Goal: Task Accomplishment & Management: Use online tool/utility

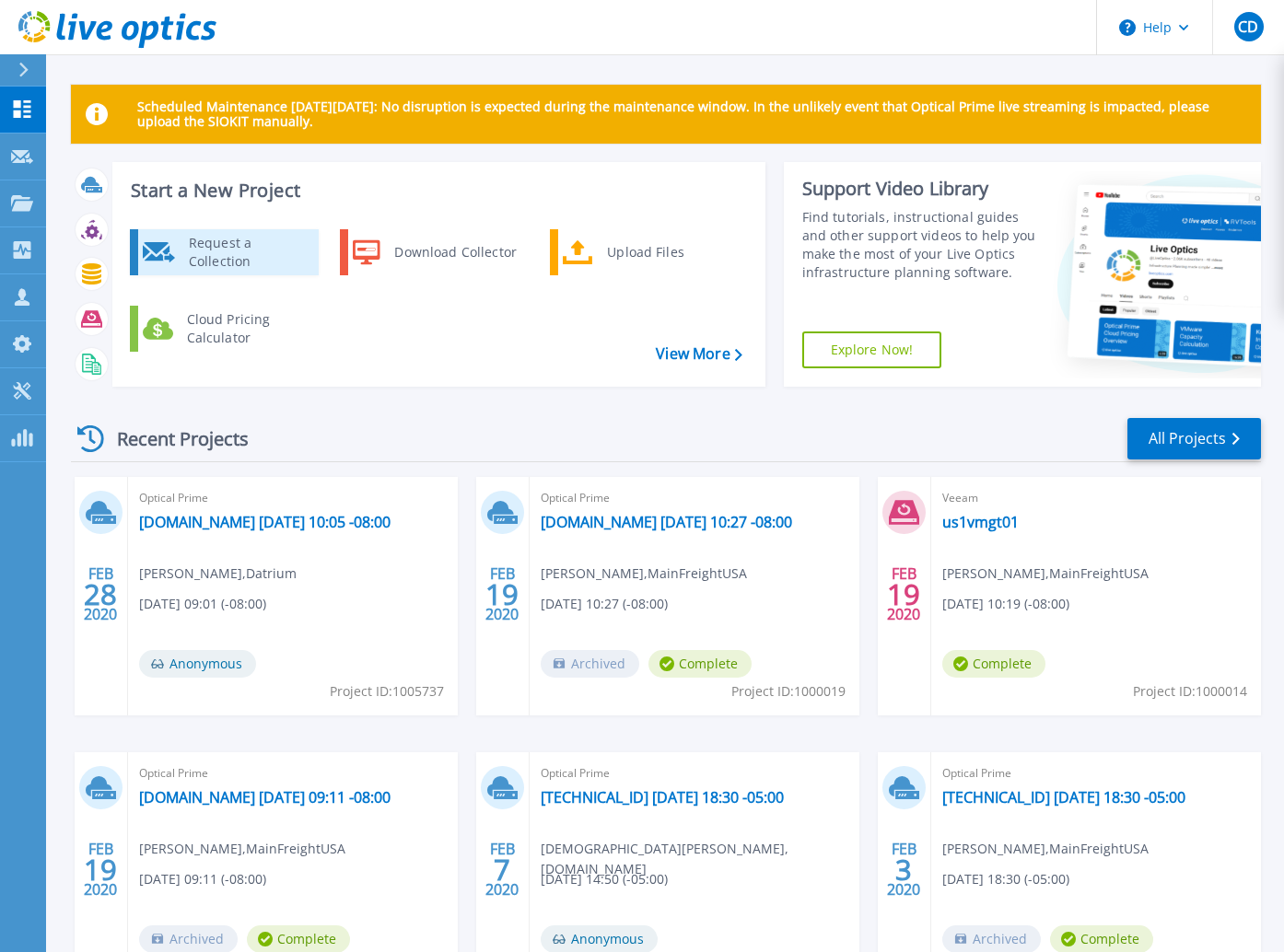
click at [202, 249] on div "Request a Collection" at bounding box center [247, 252] width 135 height 37
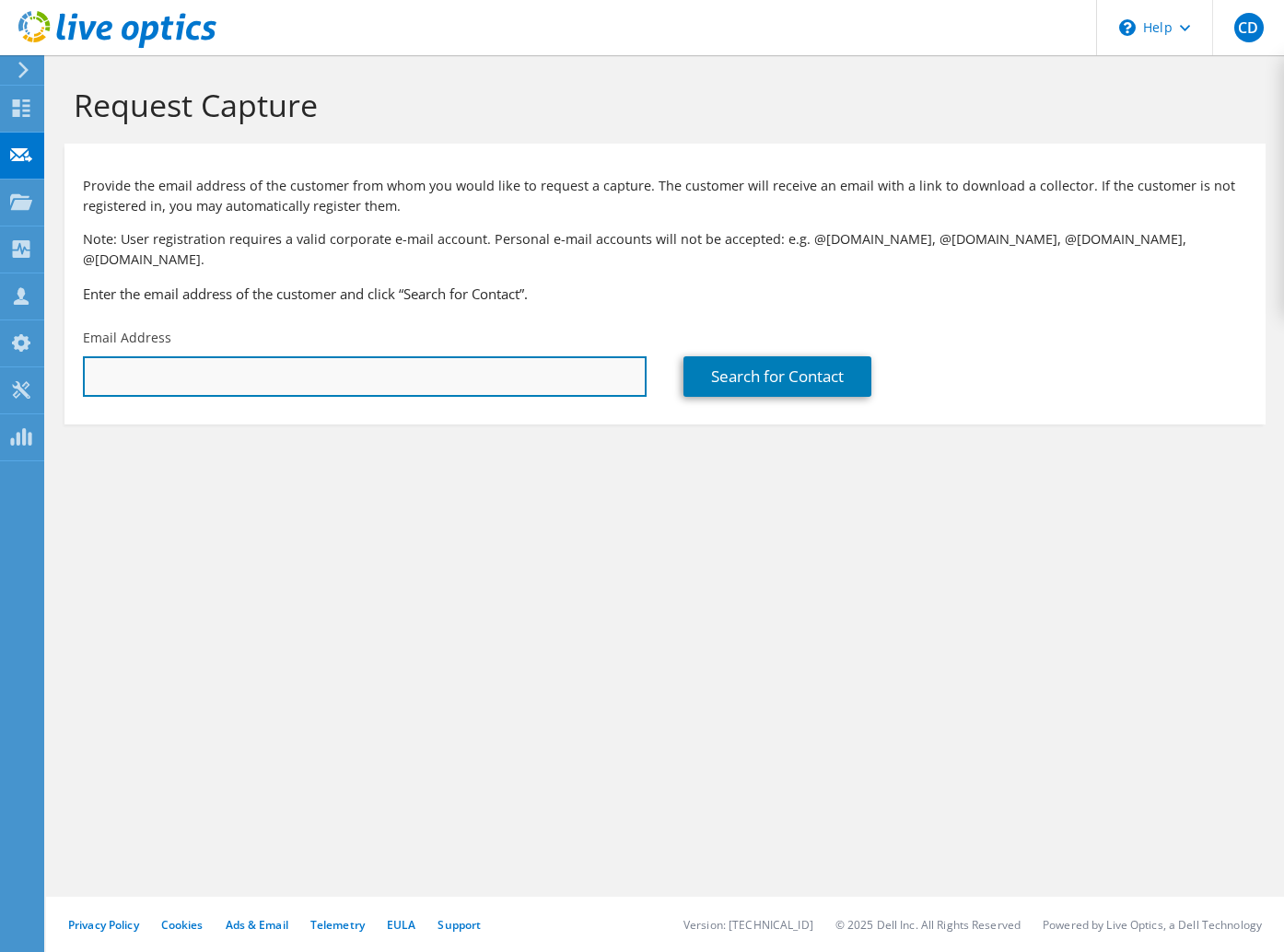
click at [228, 356] on input "text" at bounding box center [365, 376] width 564 height 40
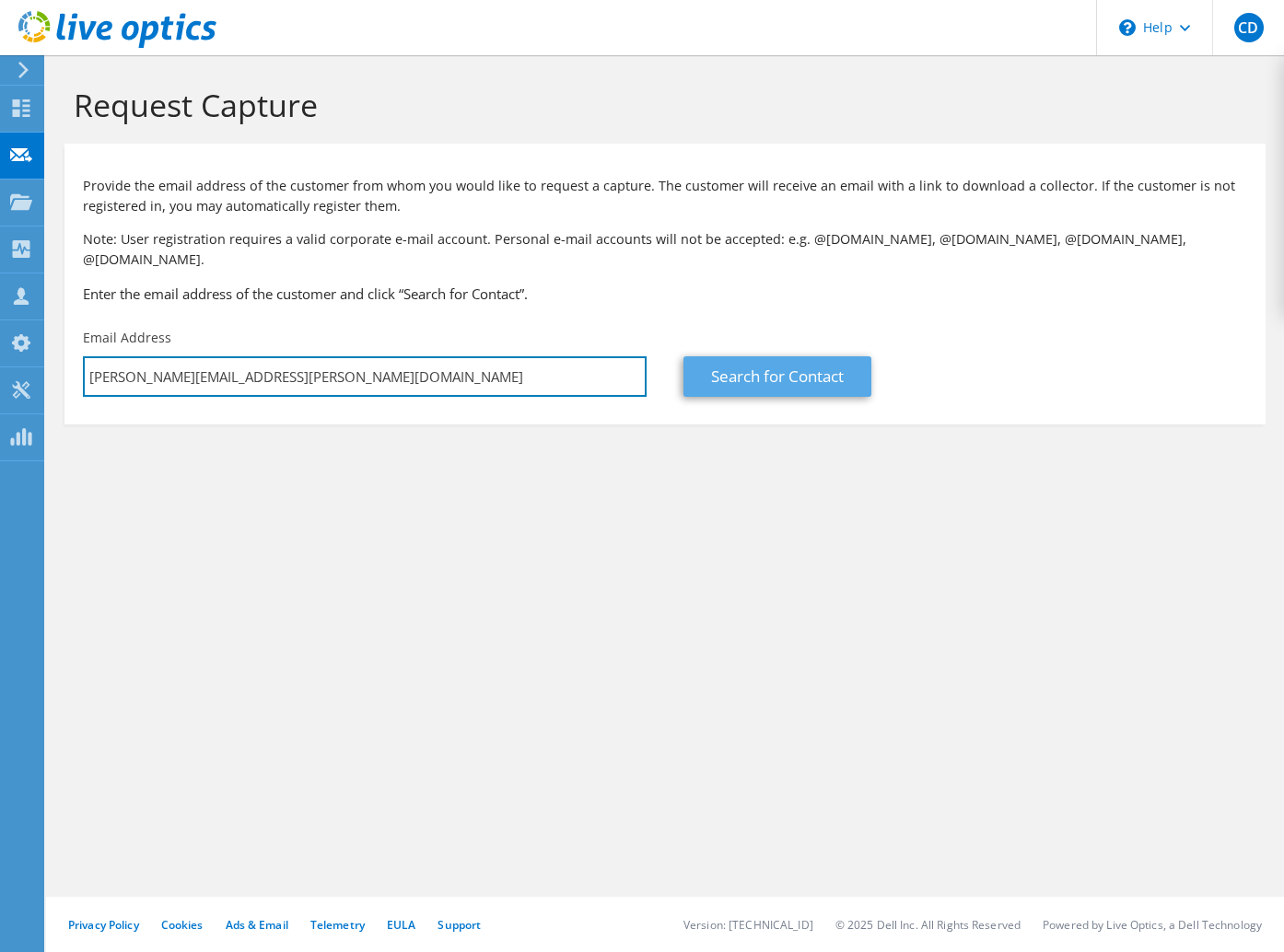
type input "[PERSON_NAME][EMAIL_ADDRESS][PERSON_NAME][DOMAIN_NAME]"
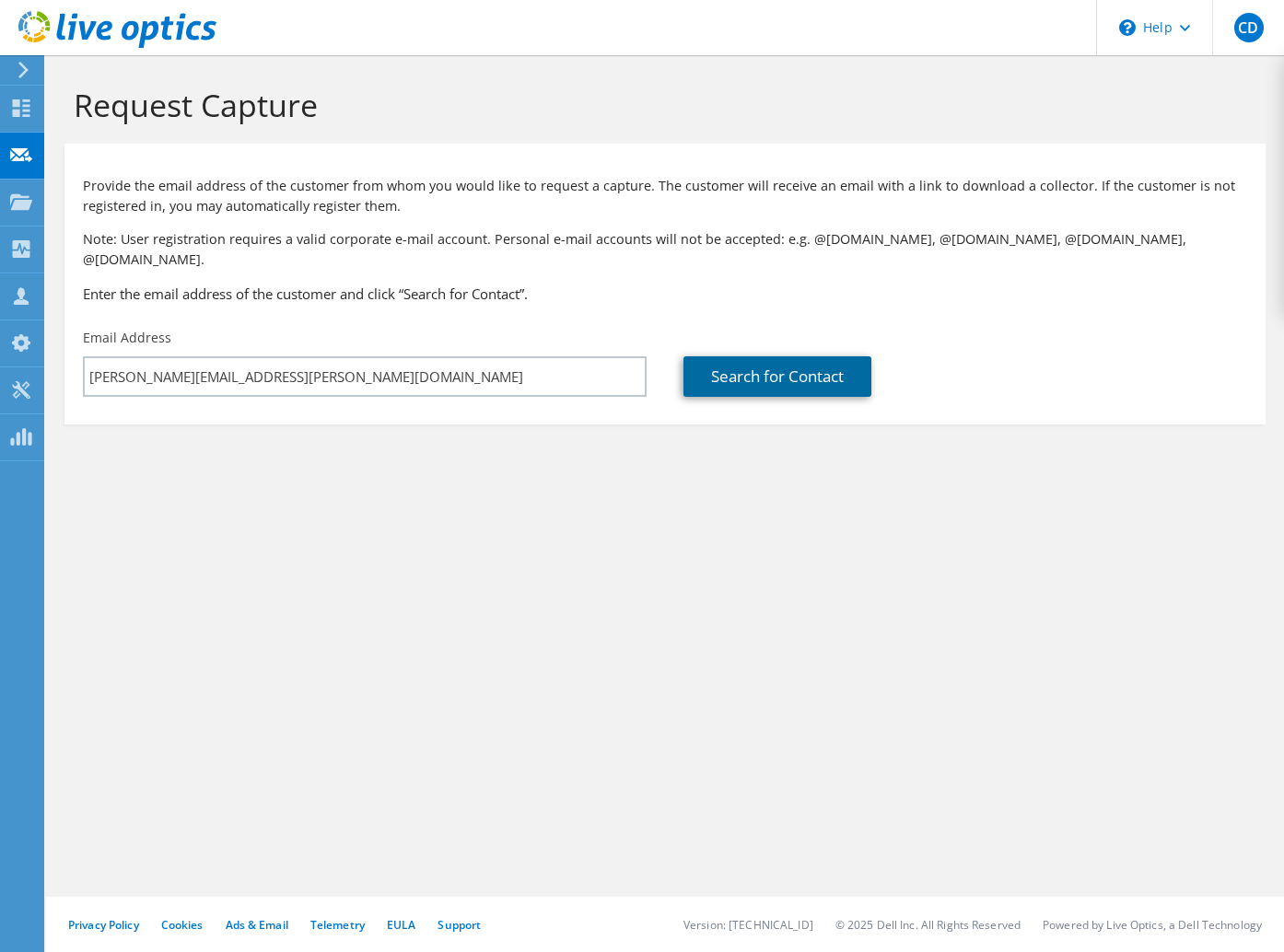
click at [763, 362] on link "Search for Contact" at bounding box center [777, 376] width 188 height 40
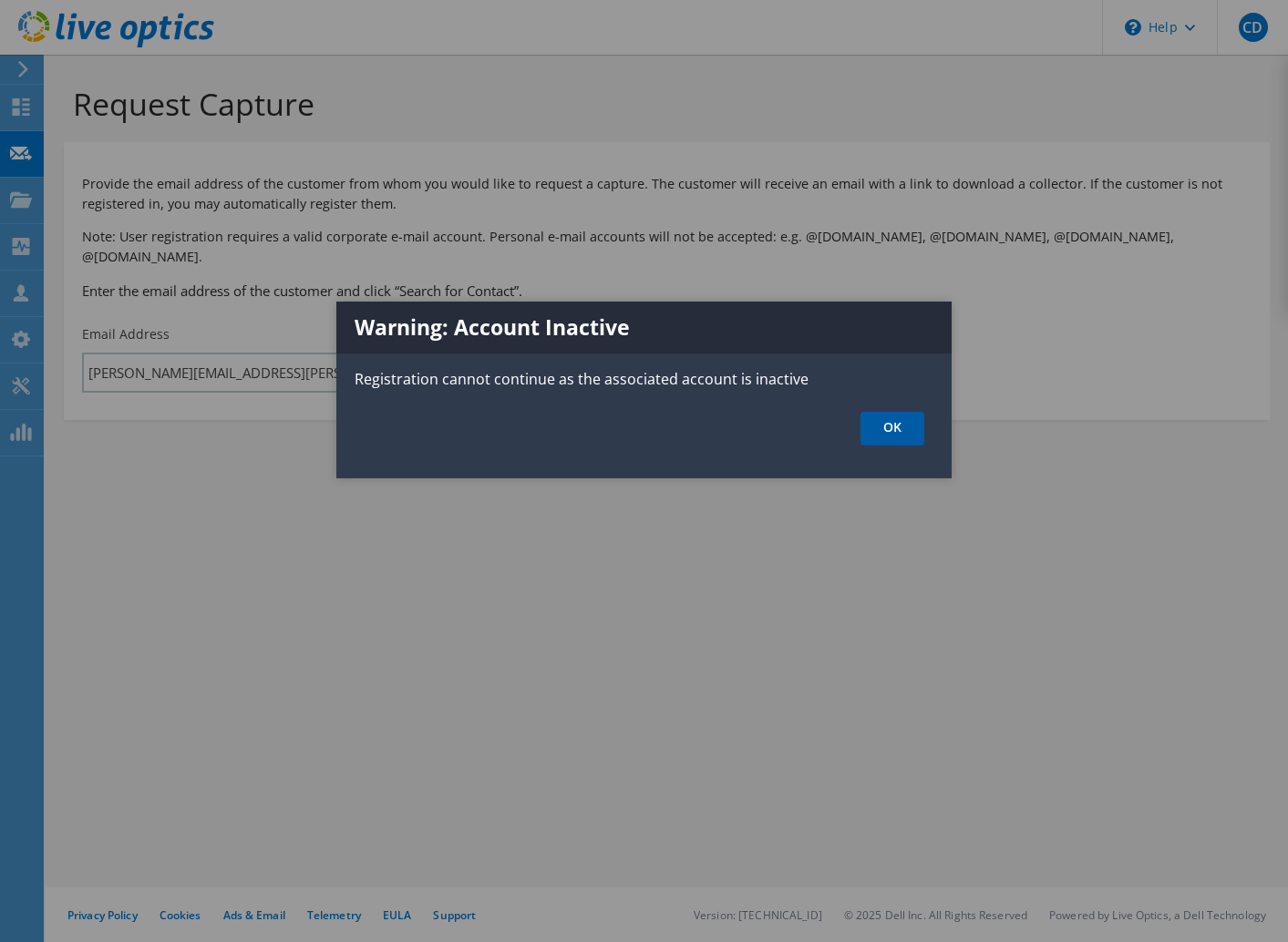
click at [878, 433] on link "OK" at bounding box center [892, 428] width 64 height 33
